Goal: Task Accomplishment & Management: Use online tool/utility

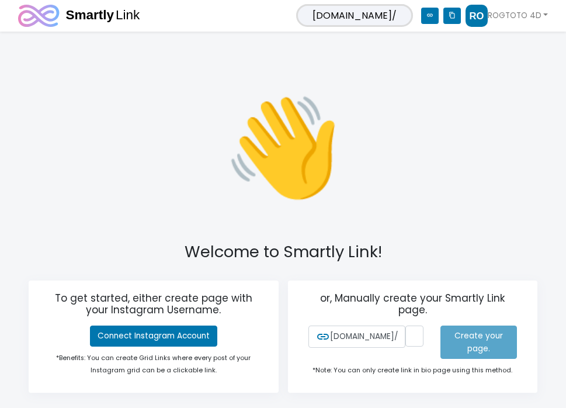
click at [202, 173] on p "👋" at bounding box center [283, 147] width 246 height 153
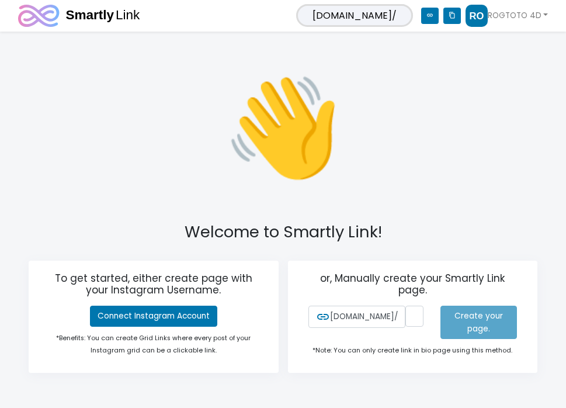
scroll to position [22, 0]
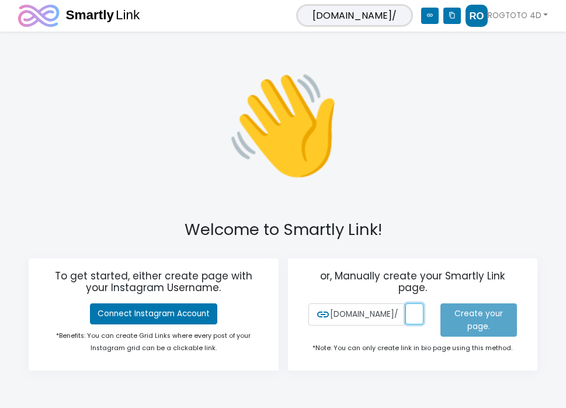
click at [405, 315] on input "text" at bounding box center [414, 313] width 18 height 21
type input "R"
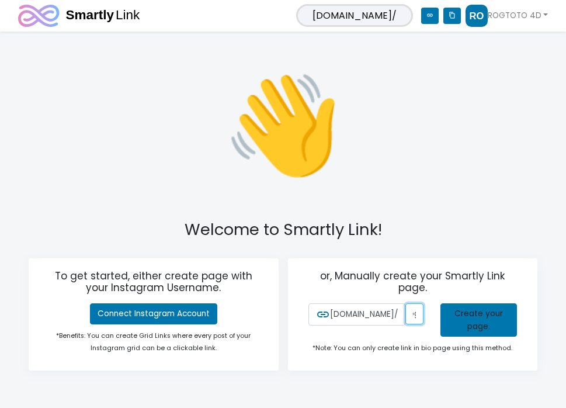
scroll to position [0, 18]
type input "rogtoto4d"
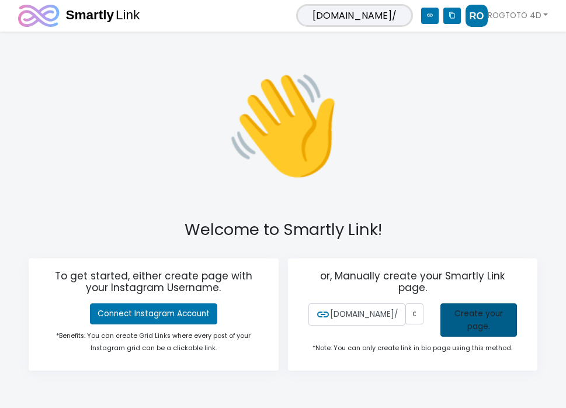
scroll to position [0, 0]
click at [465, 320] on link "Create your page." at bounding box center [478, 320] width 77 height 34
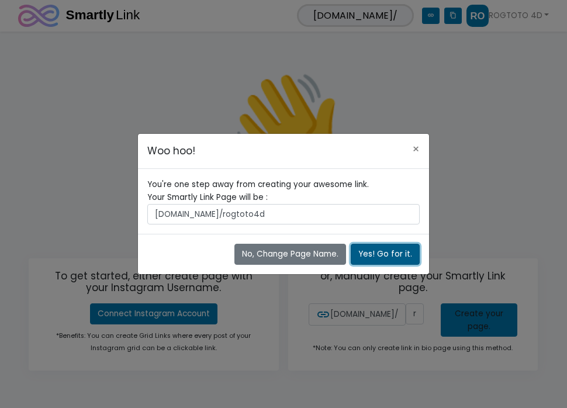
click at [367, 251] on button "Yes! Go for it." at bounding box center [384, 254] width 69 height 21
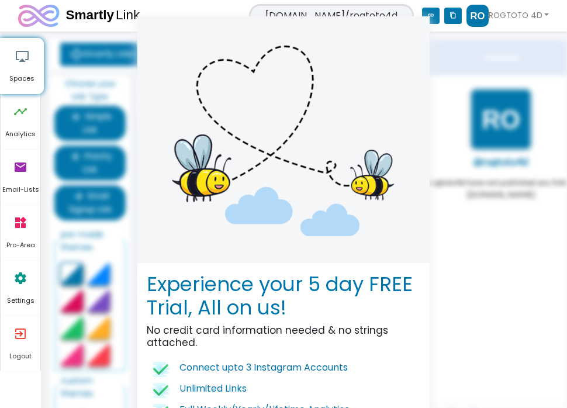
click at [441, 66] on div "Experience your 5 day FREE Trial, All on us! No credit card information needed …" at bounding box center [283, 204] width 567 height 408
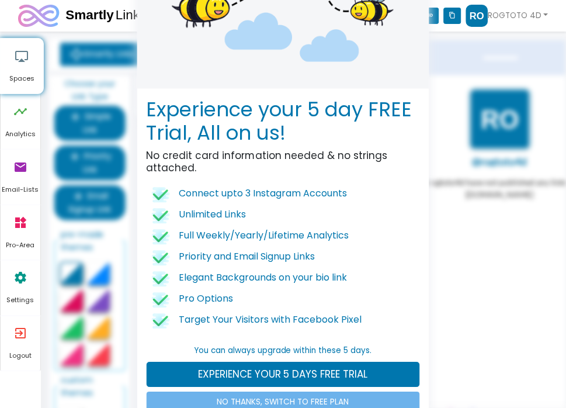
scroll to position [205, 0]
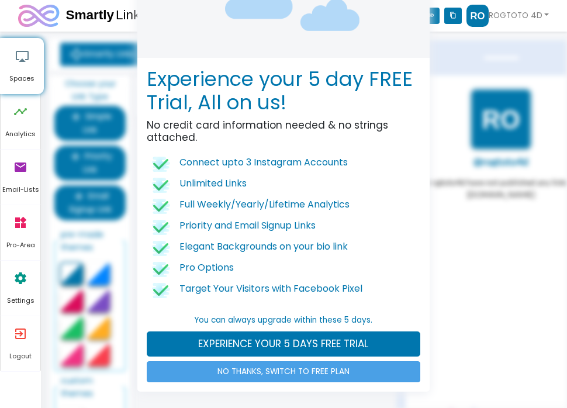
click at [199, 370] on link "NO THANKS, SWITCH TO FREE PLAN" at bounding box center [283, 371] width 273 height 21
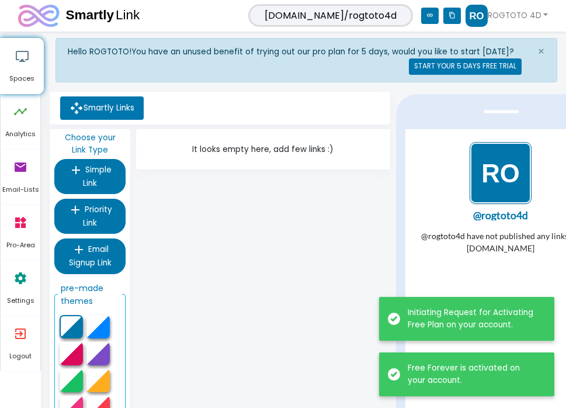
click at [267, 232] on div "It looks empty here, add few links :)" at bounding box center [262, 314] width 259 height 371
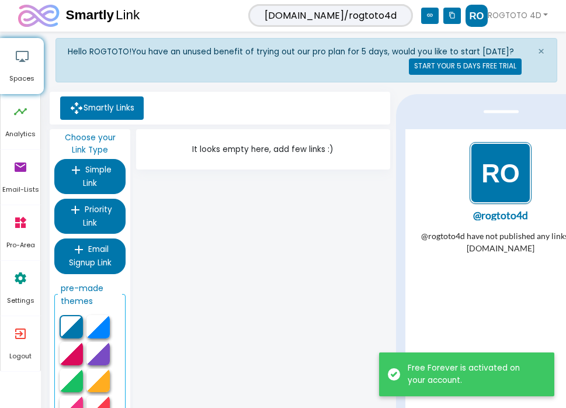
click at [493, 171] on img "1 / 1" at bounding box center [500, 172] width 62 height 62
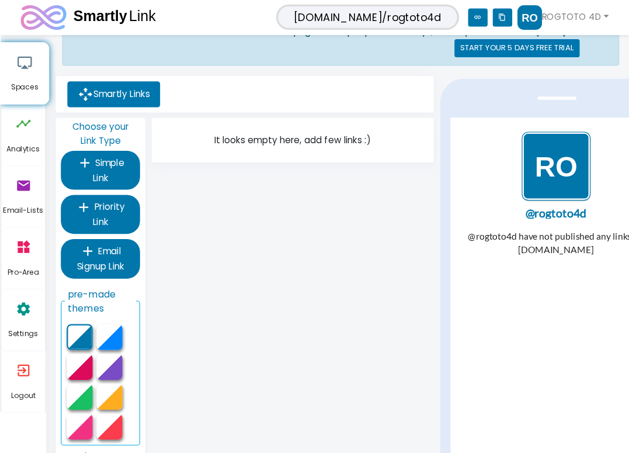
scroll to position [0, 0]
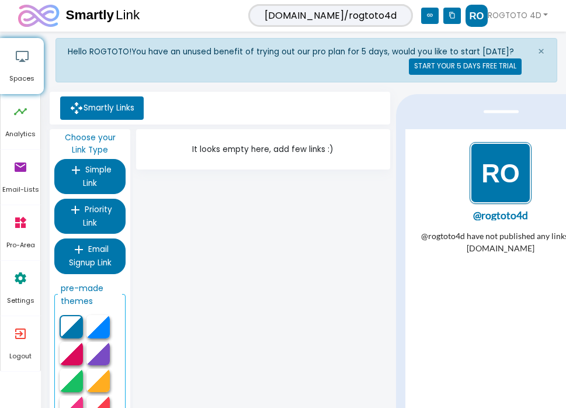
click at [273, 283] on div "It looks empty here, add few links :)" at bounding box center [262, 314] width 259 height 371
click at [487, 185] on img "1 / 1" at bounding box center [500, 172] width 62 height 62
click at [538, 52] on span "×" at bounding box center [541, 51] width 8 height 16
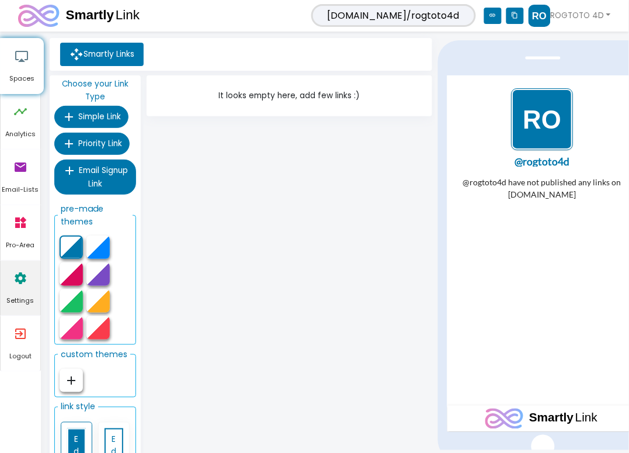
click at [26, 284] on icon "settings" at bounding box center [20, 278] width 14 height 35
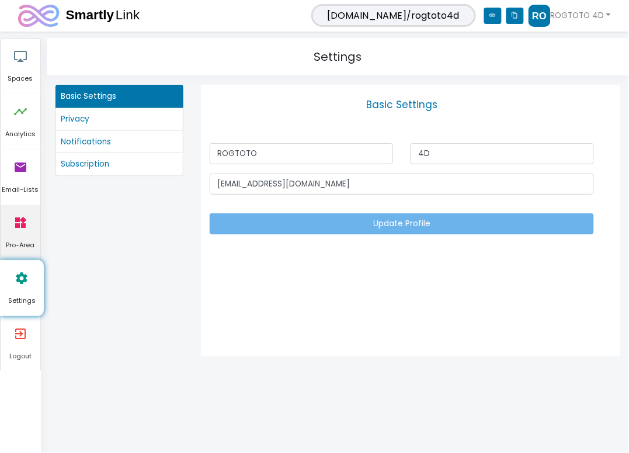
click at [19, 223] on icon "widgets" at bounding box center [20, 222] width 14 height 35
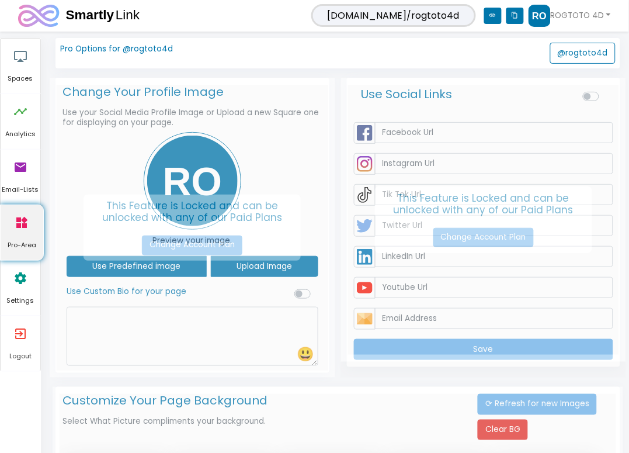
click at [15, 208] on icon "widgets" at bounding box center [22, 222] width 14 height 35
click at [22, 178] on icon "email" at bounding box center [20, 167] width 14 height 35
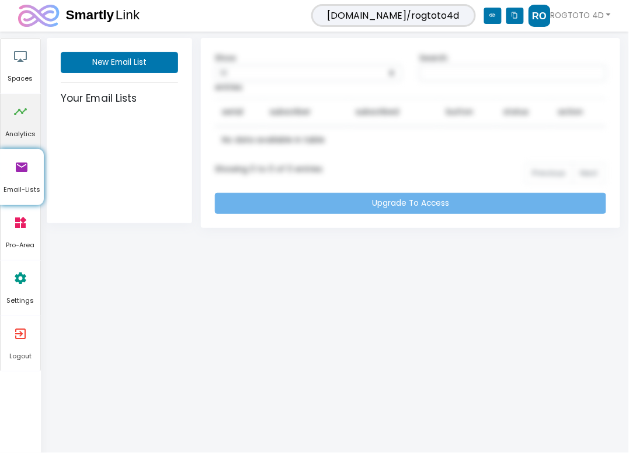
click at [27, 124] on icon "timeline" at bounding box center [20, 111] width 14 height 35
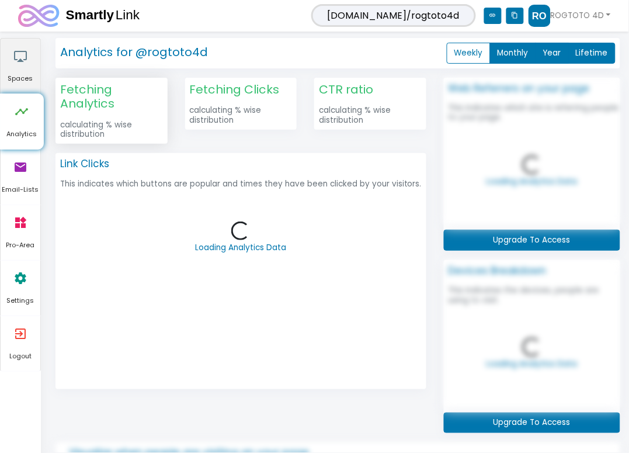
click at [22, 74] on span "Spaces" at bounding box center [21, 79] width 40 height 11
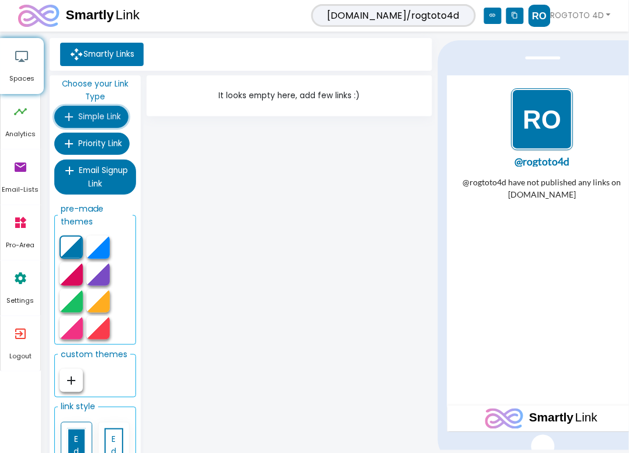
click at [106, 118] on span "Simple Link" at bounding box center [99, 116] width 43 height 11
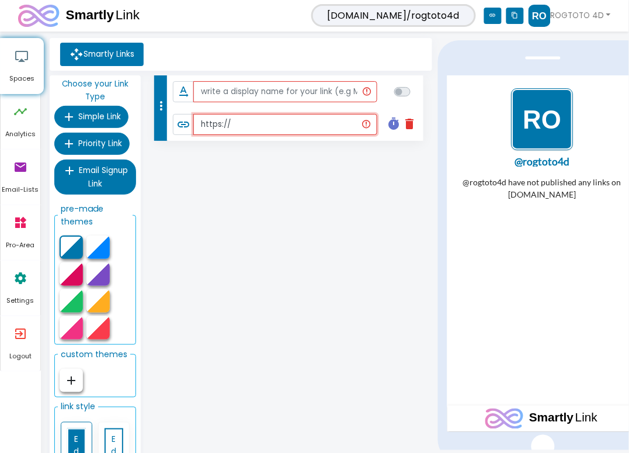
click at [234, 126] on input "https://" at bounding box center [284, 124] width 183 height 21
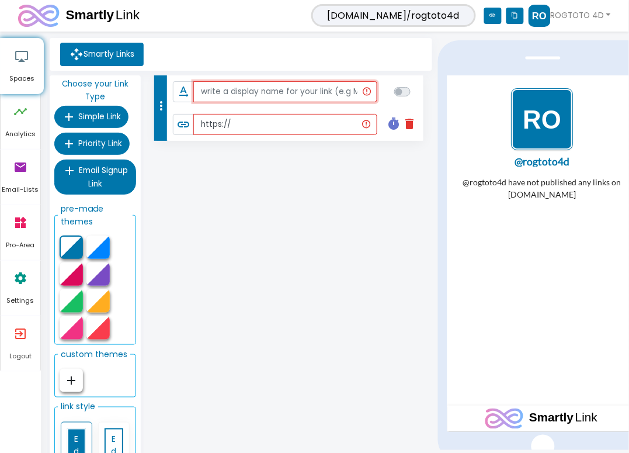
click at [254, 91] on input "text" at bounding box center [285, 91] width 184 height 21
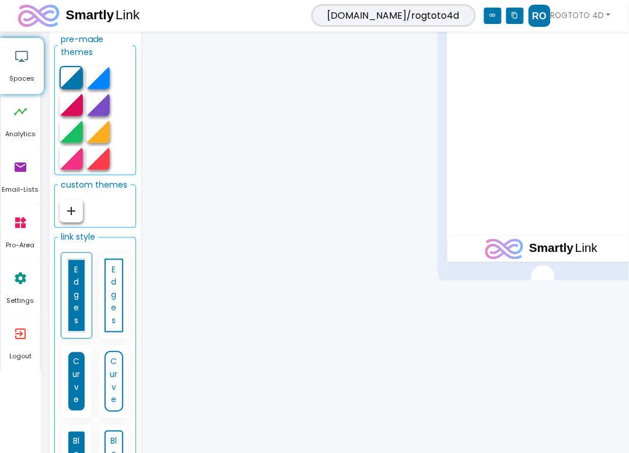
scroll to position [172, 0]
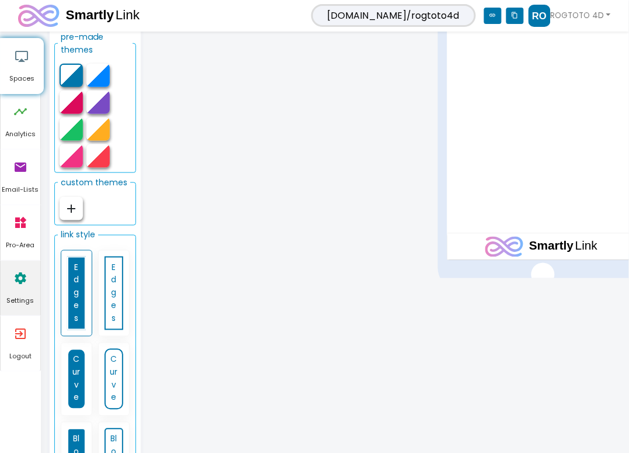
click at [34, 281] on link "settings Settings" at bounding box center [21, 288] width 40 height 55
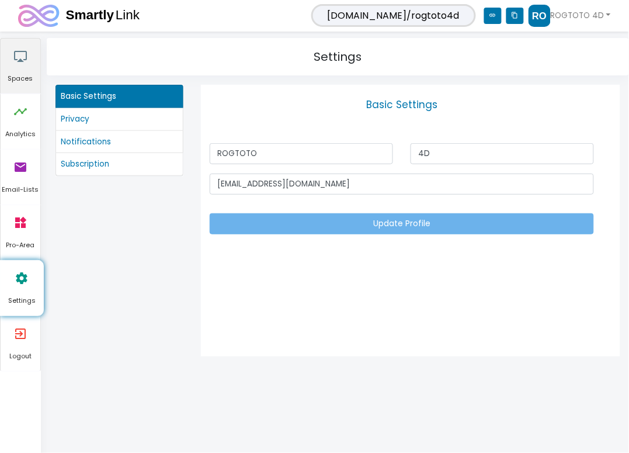
click at [19, 63] on icon "airplay" at bounding box center [20, 56] width 14 height 35
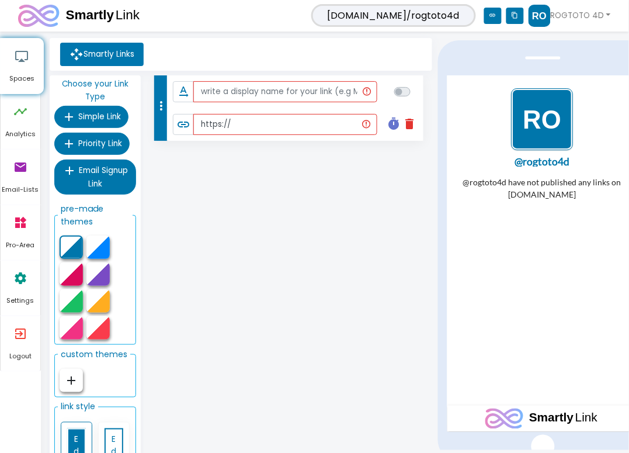
click at [529, 126] on img "1 / 1" at bounding box center [542, 119] width 62 height 62
click at [542, 114] on img "1 / 1" at bounding box center [542, 119] width 62 height 62
click at [542, 113] on img "1 / 1" at bounding box center [542, 119] width 62 height 62
click at [249, 78] on li "text_rotation_none" at bounding box center [295, 91] width 256 height 33
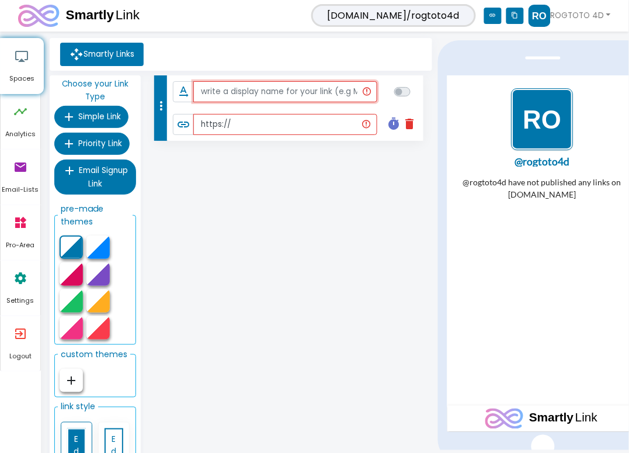
click at [246, 97] on input "text" at bounding box center [285, 91] width 184 height 21
drag, startPoint x: 235, startPoint y: 301, endPoint x: 253, endPoint y: 256, distance: 49.0
click at [238, 296] on div "more_vert text_rotation_none link https:// timer delete Schedule this Link Star…" at bounding box center [289, 281] width 291 height 412
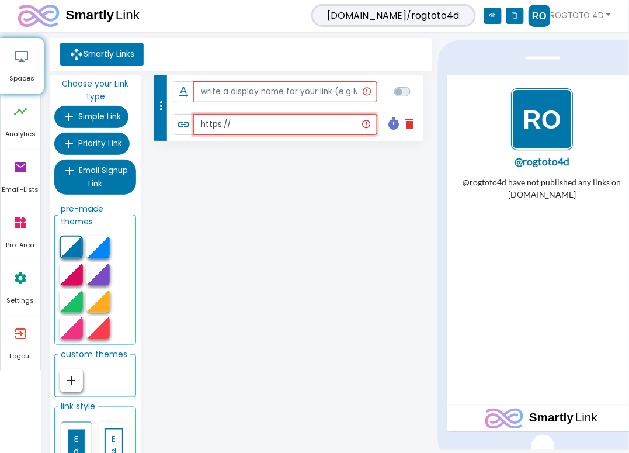
click at [266, 115] on input "https://" at bounding box center [284, 124] width 183 height 21
paste input "https://keraskale.me/rogtoto"
type input "https://https://keraskale.me/rogtoto"
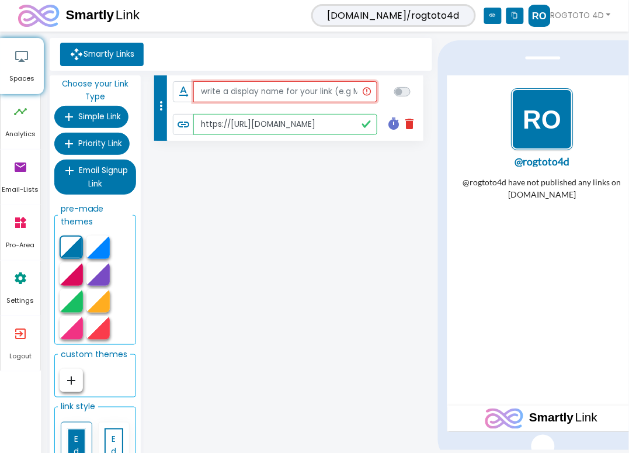
click at [275, 89] on input "text" at bounding box center [285, 91] width 184 height 21
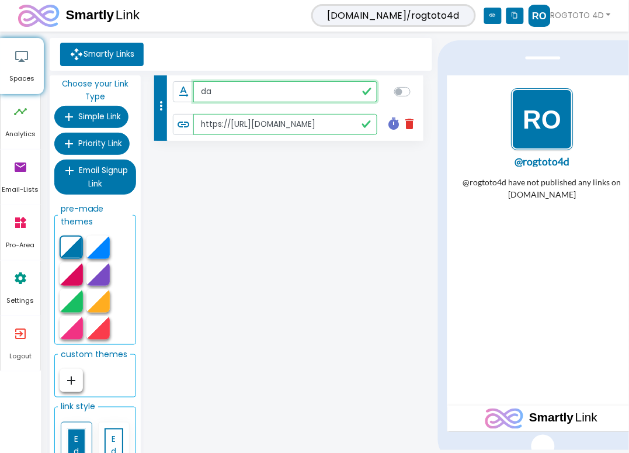
type input "d"
type input "DAFTAR & LOGIN"
checkbox input "true"
click at [307, 239] on div "more_vert text_rotation_none DAFTAR & LOGIN link https://https://keraskale.me/r…" at bounding box center [289, 281] width 291 height 412
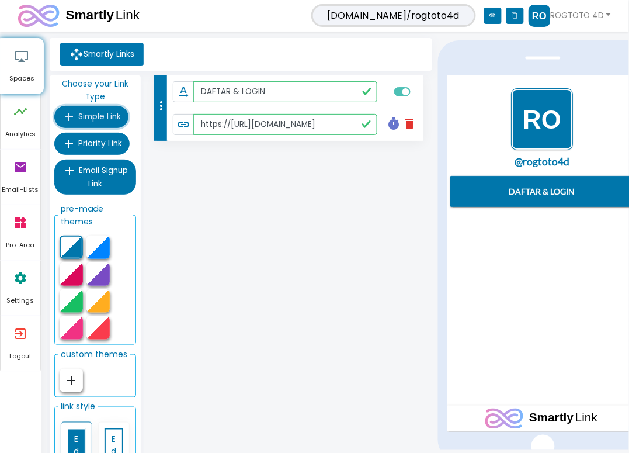
click at [103, 114] on span "Simple Link" at bounding box center [99, 116] width 43 height 11
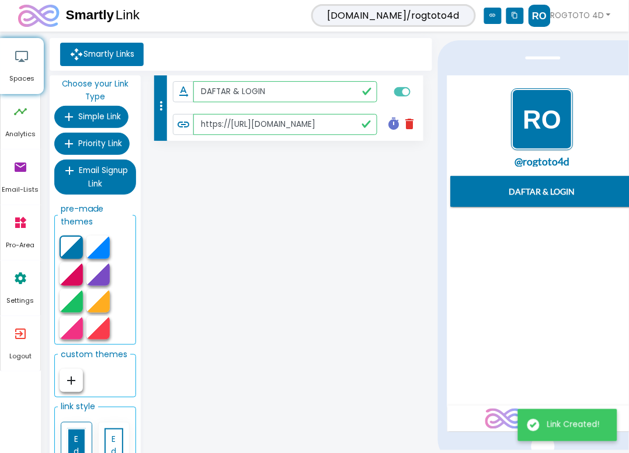
type input "DAFTAR & LOGIN"
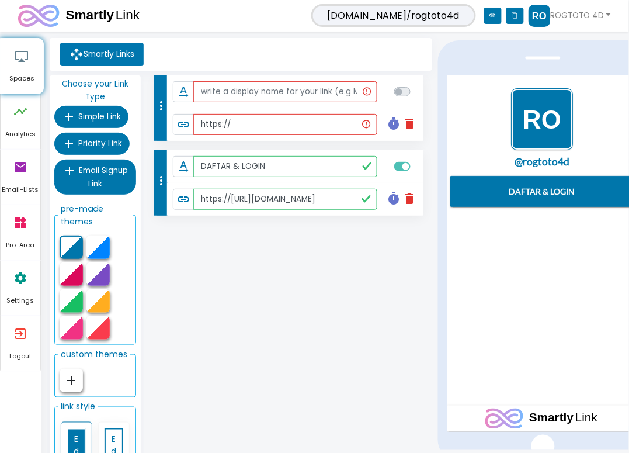
click at [266, 304] on div "more_vert text_rotation_none link https:// timer delete Schedule this Link Star…" at bounding box center [289, 281] width 291 height 412
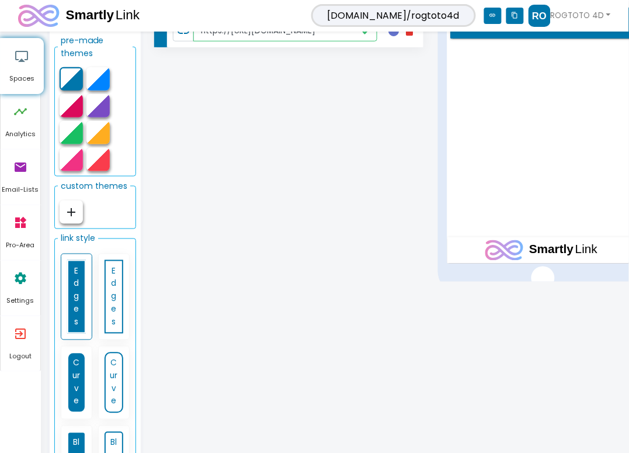
scroll to position [172, 0]
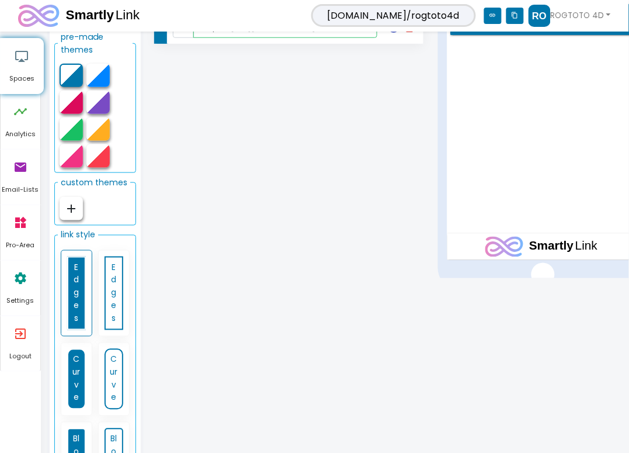
click at [539, 279] on div "Smartly Links Choose your Link Type add Simple Link add Priority Link add Email…" at bounding box center [338, 179] width 582 height 627
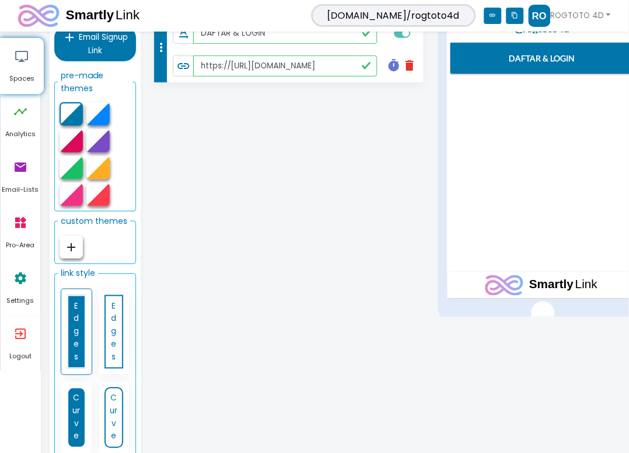
scroll to position [0, 0]
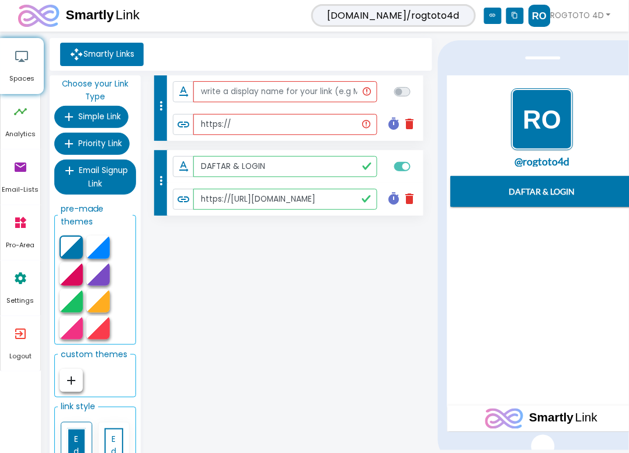
click at [65, 381] on icon "add" at bounding box center [71, 380] width 14 height 14
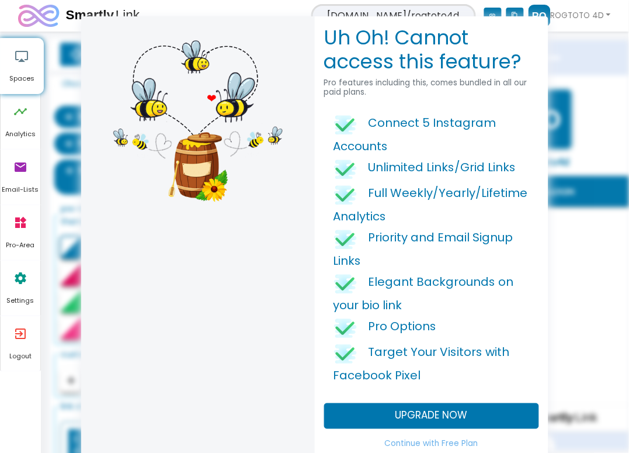
click at [63, 146] on div "Uh Oh! Cannot access this feature? Pro features including this, comes bundled i…" at bounding box center [314, 226] width 629 height 453
drag, startPoint x: 66, startPoint y: 174, endPoint x: 504, endPoint y: 88, distance: 446.4
click at [69, 174] on div "Uh Oh! Cannot access this feature? Pro features including this, comes bundled i…" at bounding box center [314, 226] width 629 height 453
click at [566, 47] on div "Uh Oh! Cannot access this feature? Pro features including this, comes bundled i…" at bounding box center [314, 226] width 629 height 453
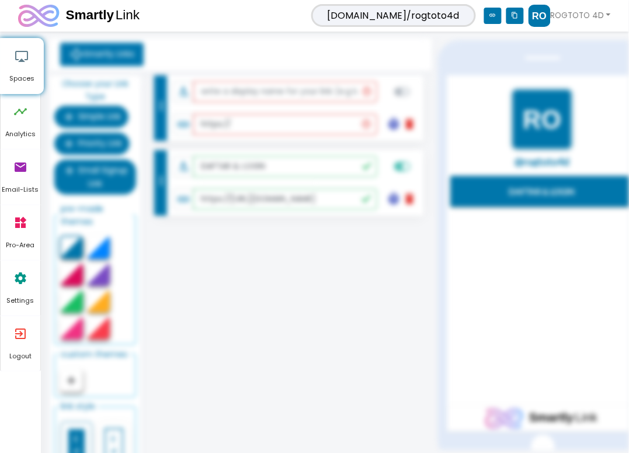
click at [326, 266] on div "Smartly Links Choose your Link Type add Simple Link add Priority Link add Email…" at bounding box center [337, 351] width 565 height 627
drag, startPoint x: 329, startPoint y: 270, endPoint x: 341, endPoint y: 293, distance: 25.6
click at [341, 293] on div "Smartly Links Choose your Link Type add Simple Link add Priority Link add Email…" at bounding box center [337, 351] width 565 height 627
click at [34, 57] on link "airplay Spaces" at bounding box center [22, 66] width 43 height 55
click at [38, 131] on span "Analytics" at bounding box center [21, 134] width 40 height 11
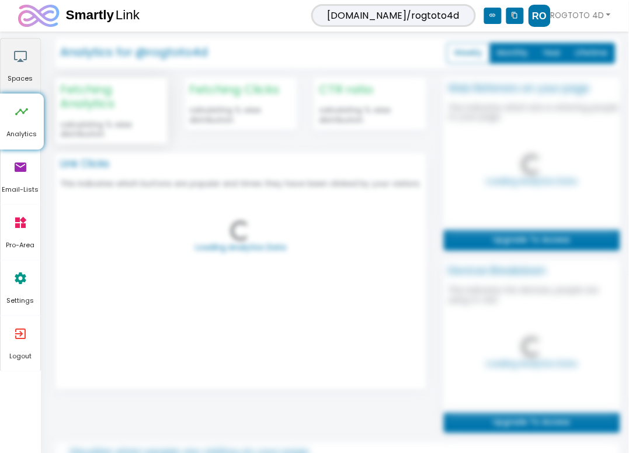
click at [24, 74] on span "Spaces" at bounding box center [21, 79] width 40 height 11
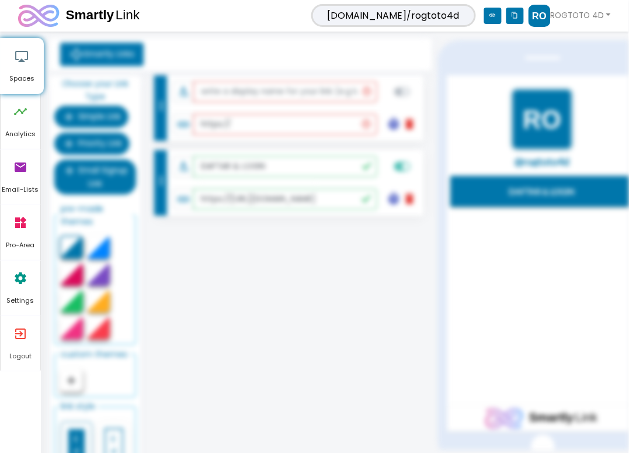
click at [395, 276] on div "Smartly Links Choose your Link Type add Simple Link add Priority Link add Email…" at bounding box center [337, 351] width 565 height 627
click at [362, 226] on div "Smartly Links Choose your Link Type add Simple Link add Priority Link add Email…" at bounding box center [337, 351] width 565 height 627
click at [116, 140] on div "Smartly Links Choose your Link Type add Simple Link add Priority Link add Email…" at bounding box center [337, 351] width 565 height 627
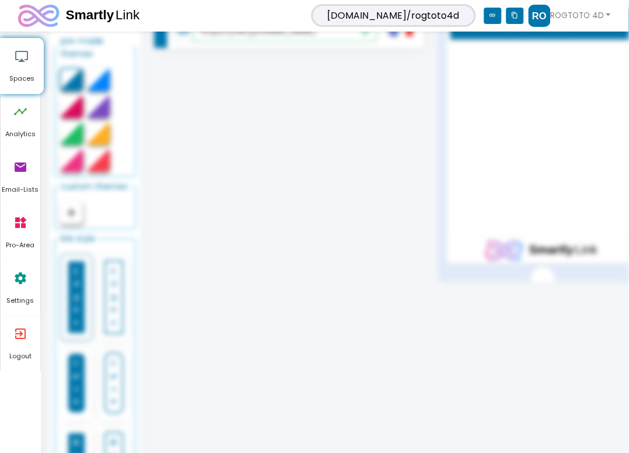
scroll to position [172, 0]
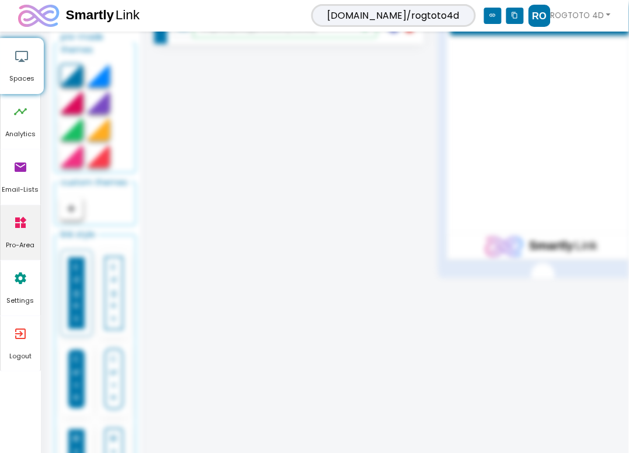
click at [16, 227] on icon "widgets" at bounding box center [20, 222] width 14 height 35
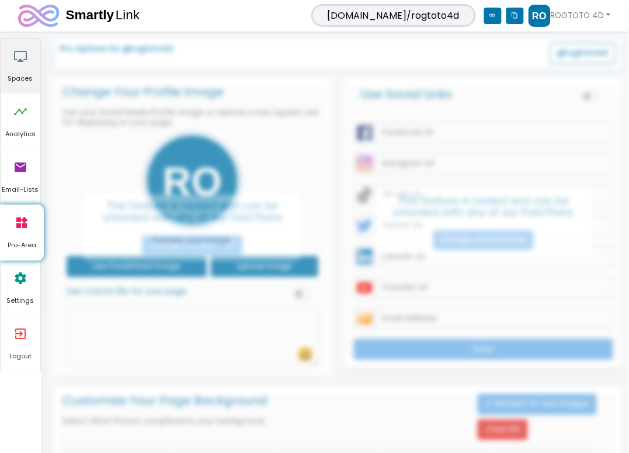
click at [19, 58] on icon "airplay" at bounding box center [20, 56] width 14 height 35
